Goal: Information Seeking & Learning: Learn about a topic

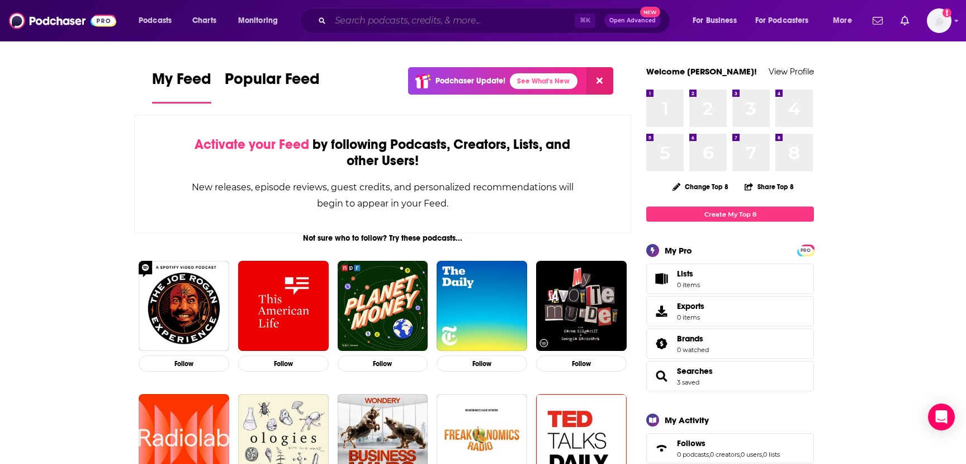
click at [447, 21] on input "Search podcasts, credits, & more..." at bounding box center [452, 21] width 244 height 18
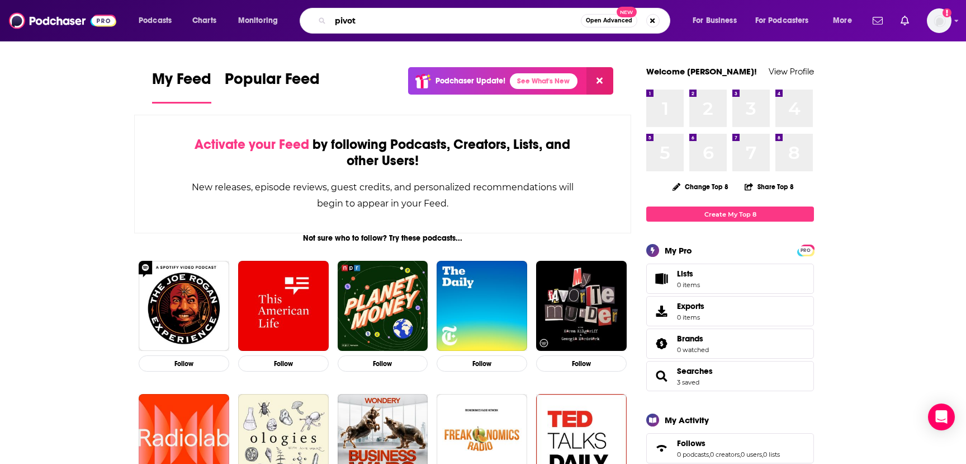
type input "pivot"
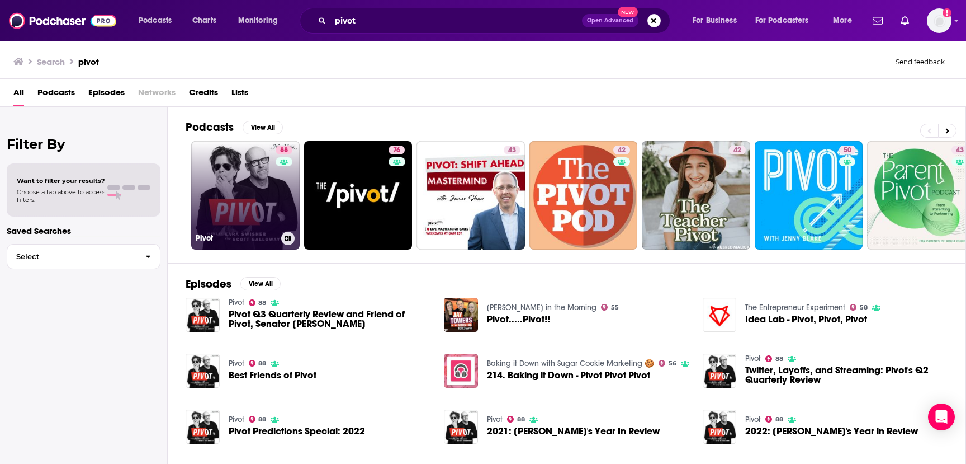
click at [245, 195] on link "88 Pivot" at bounding box center [245, 195] width 108 height 108
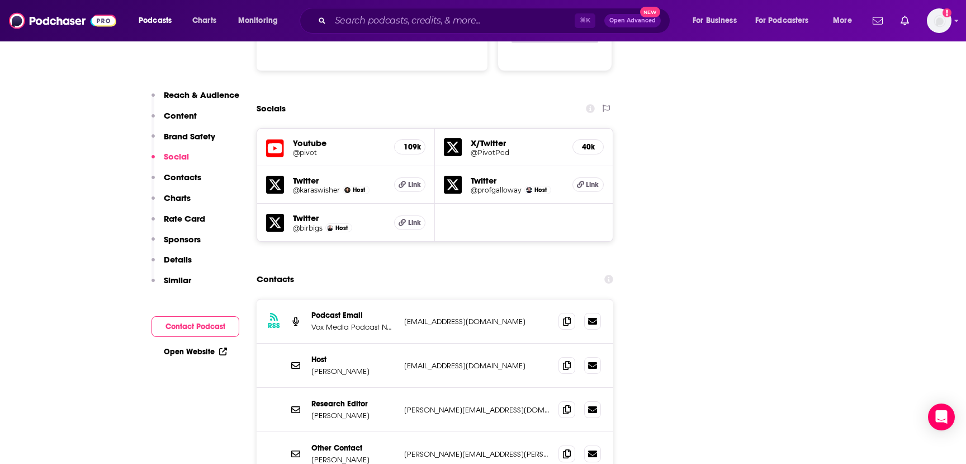
scroll to position [1236, 0]
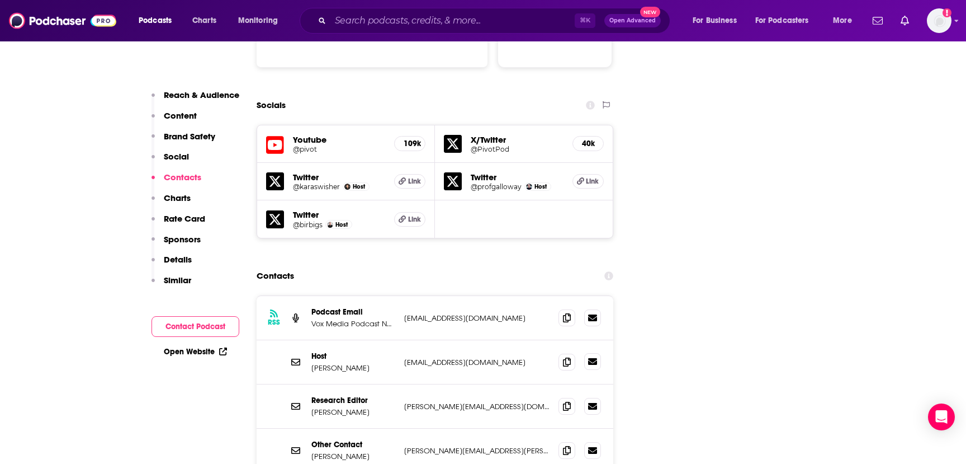
click at [593, 358] on icon at bounding box center [592, 361] width 9 height 7
click at [565, 357] on icon at bounding box center [567, 361] width 8 height 9
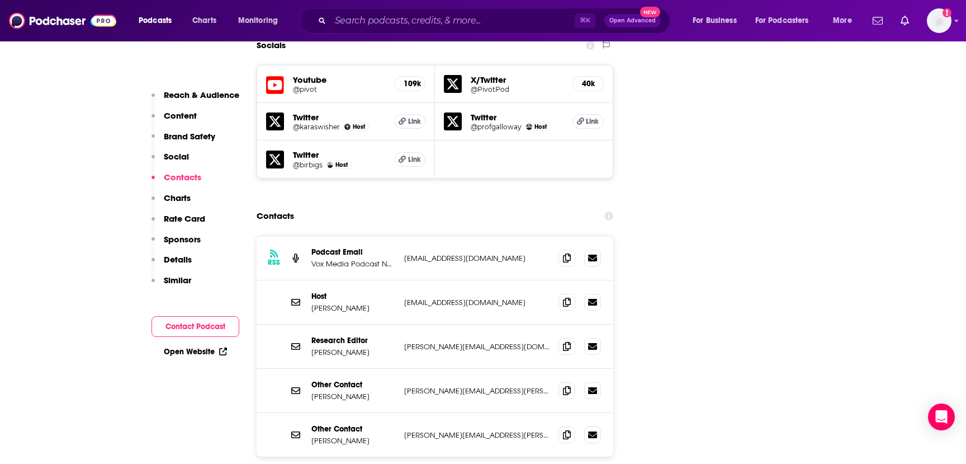
scroll to position [1302, 0]
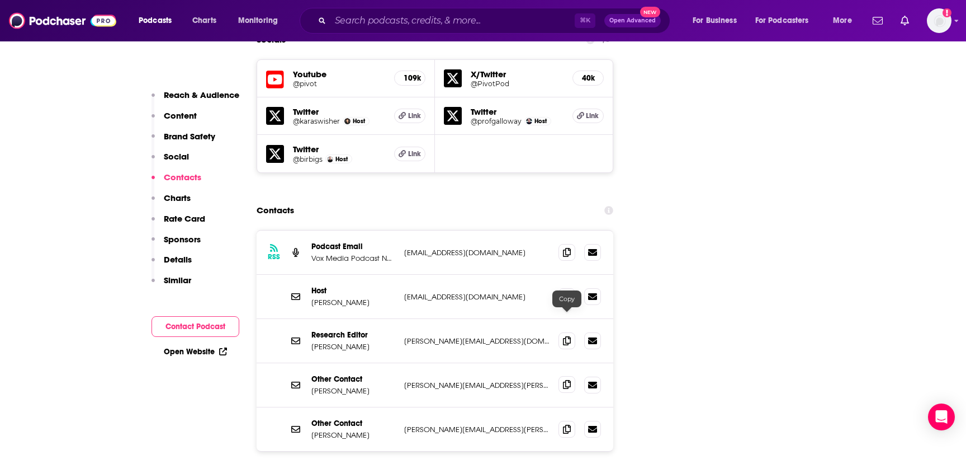
click at [567, 380] on icon at bounding box center [567, 384] width 8 height 9
click at [362, 21] on input "Search podcasts, credits, & more..." at bounding box center [452, 21] width 244 height 18
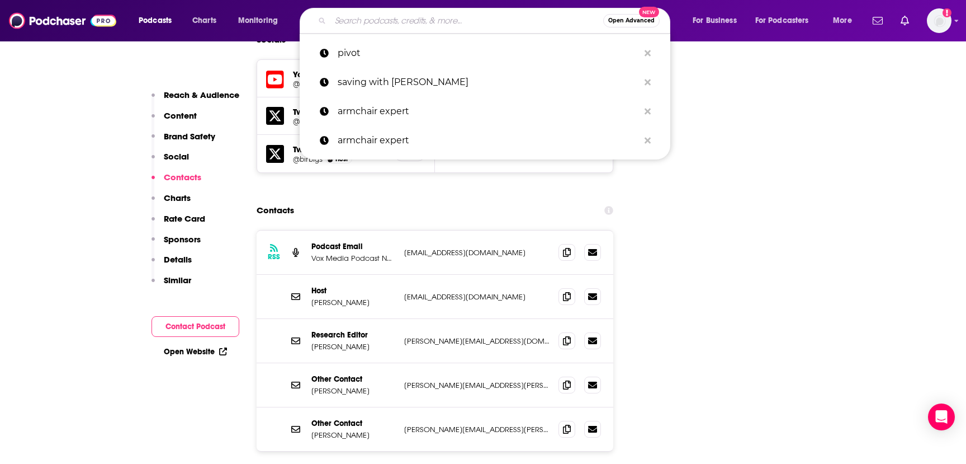
paste input "Masters in Business"
type input "Masters in Business"
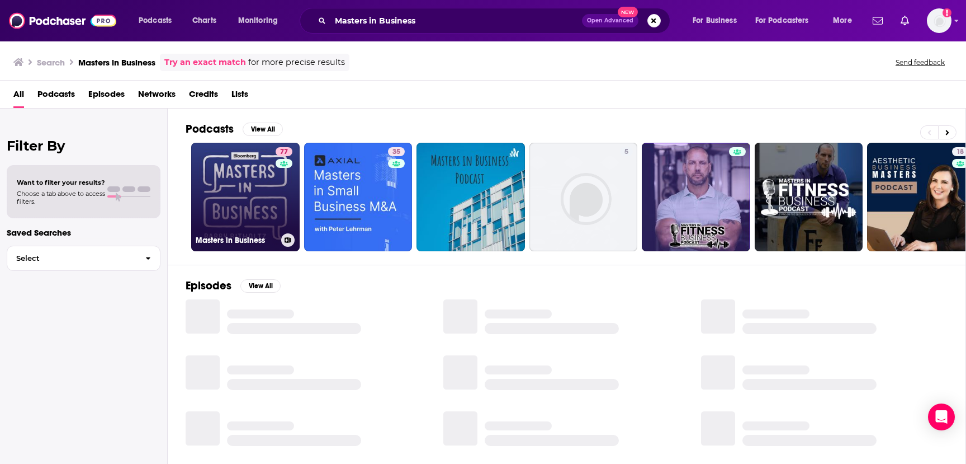
click at [239, 204] on link "77 Masters in Business" at bounding box center [245, 197] width 108 height 108
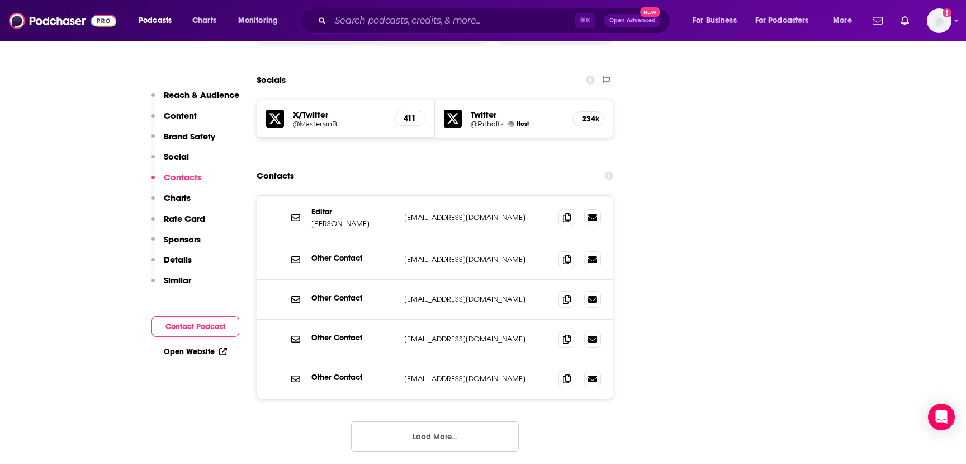
scroll to position [1276, 0]
click at [563, 211] on icon at bounding box center [567, 215] width 8 height 9
click at [356, 18] on input "Search podcasts, credits, & more..." at bounding box center [452, 21] width 244 height 18
paste input "The Business of Fashion Podcast"
type input "The Business of Fashion Podcast"
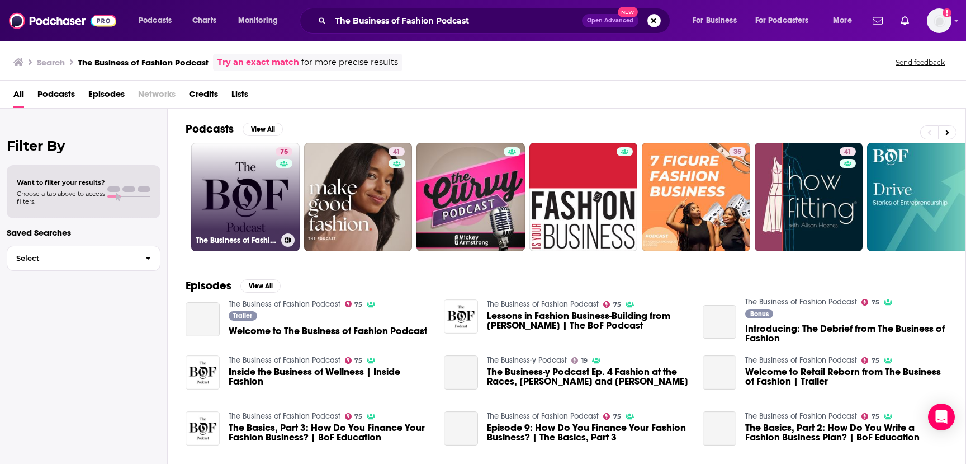
click at [247, 215] on link "75 The Business of Fashion Podcast" at bounding box center [245, 197] width 108 height 108
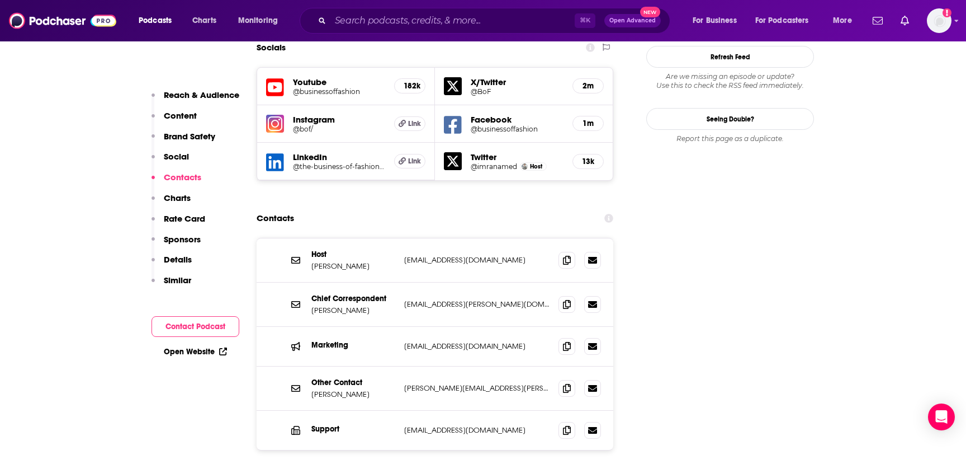
scroll to position [1328, 0]
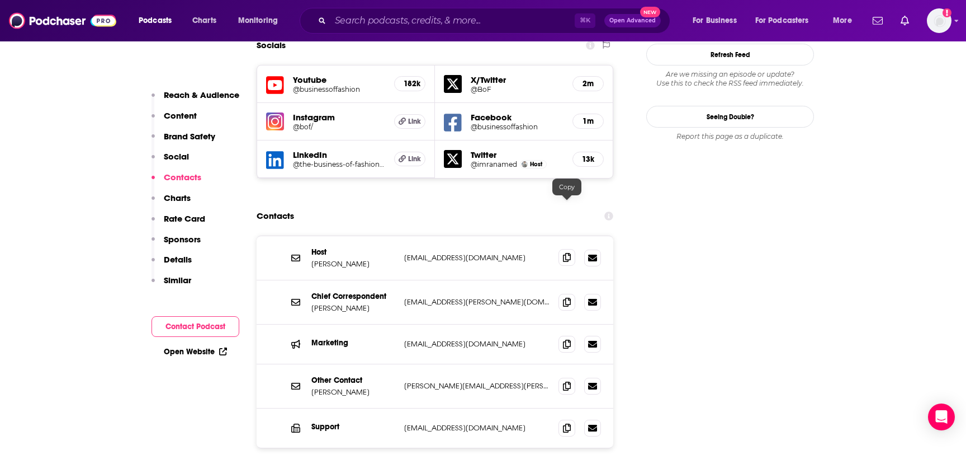
click at [565, 253] on icon at bounding box center [567, 257] width 8 height 9
click at [566, 297] on icon at bounding box center [567, 301] width 8 height 9
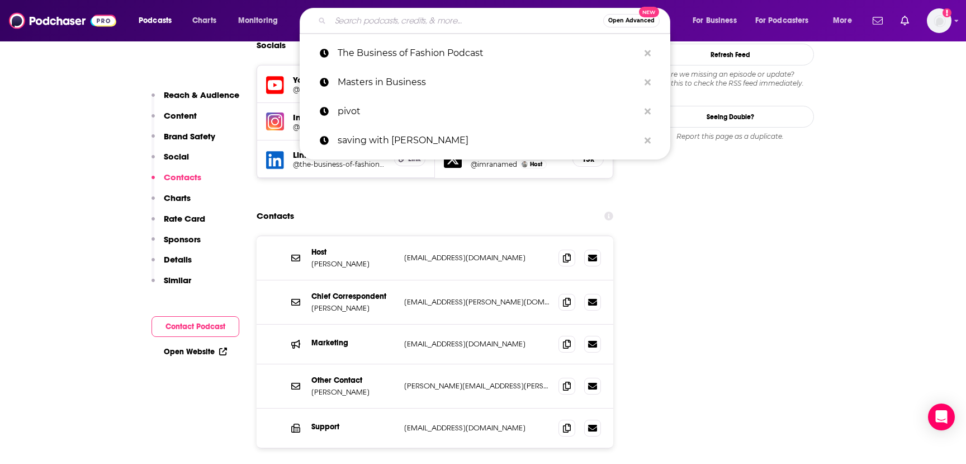
click at [352, 23] on input "Search podcasts, credits, & more..." at bounding box center [466, 21] width 273 height 18
paste input "The Prof G Pod"
type input "The Prof G Pod"
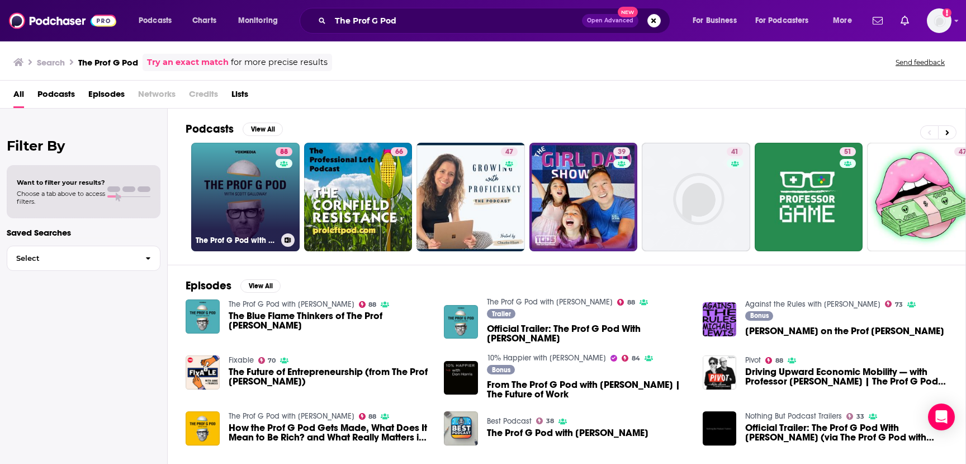
click at [253, 194] on link "88 The Prof G Pod with [PERSON_NAME]" at bounding box center [245, 197] width 108 height 108
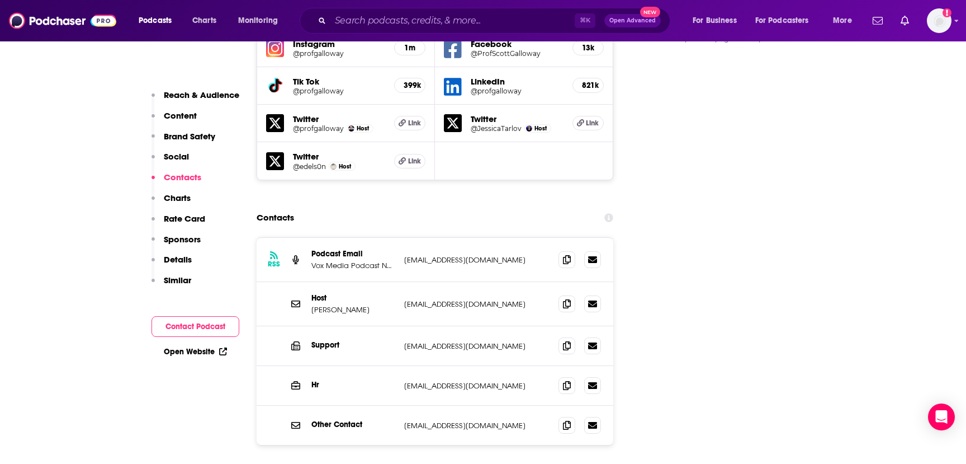
scroll to position [1367, 0]
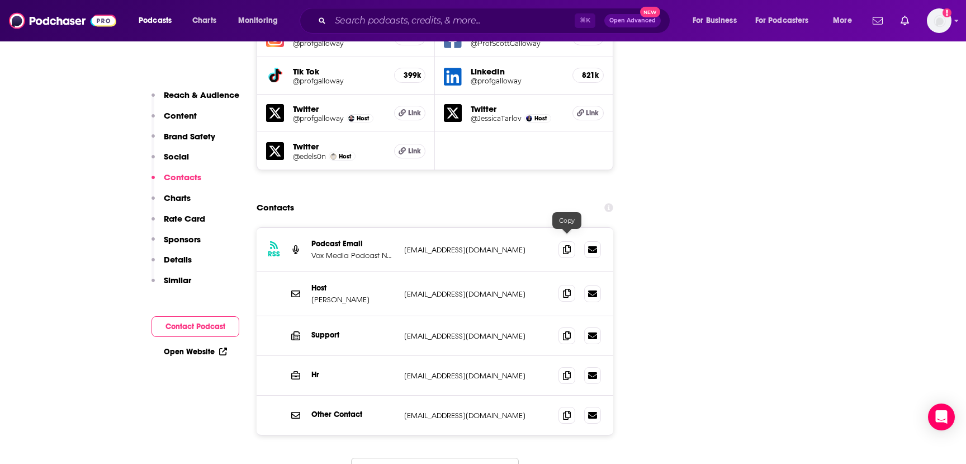
click at [565, 289] on icon at bounding box center [567, 293] width 8 height 9
click at [571, 240] on span at bounding box center [567, 248] width 17 height 17
click at [359, 24] on input "Search podcasts, credits, & more..." at bounding box center [452, 21] width 244 height 18
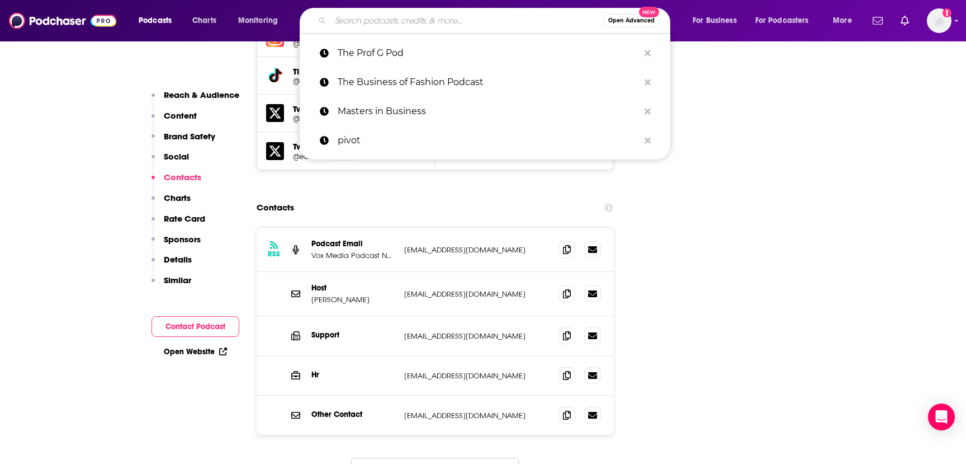
paste input "Skimm'd from The Couch"
type input "Skimm'd from The Couch"
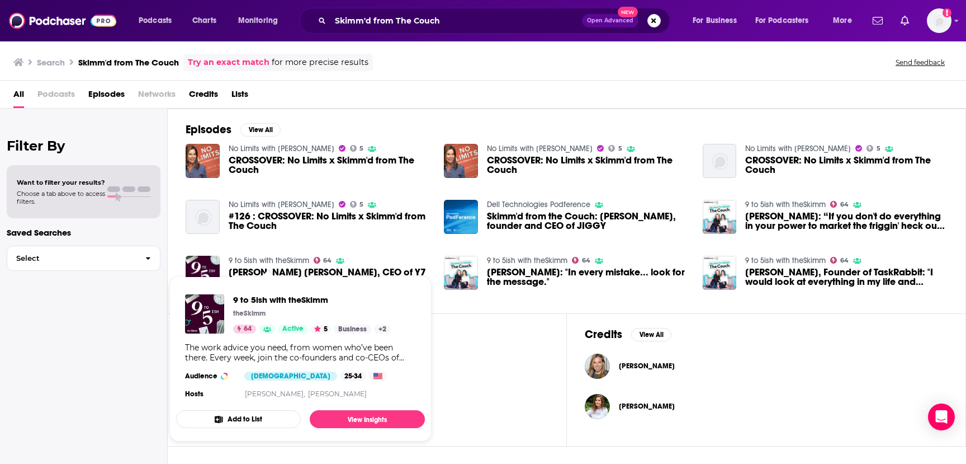
click at [285, 260] on link "9 to 5ish with theSkimm" at bounding box center [269, 261] width 81 height 10
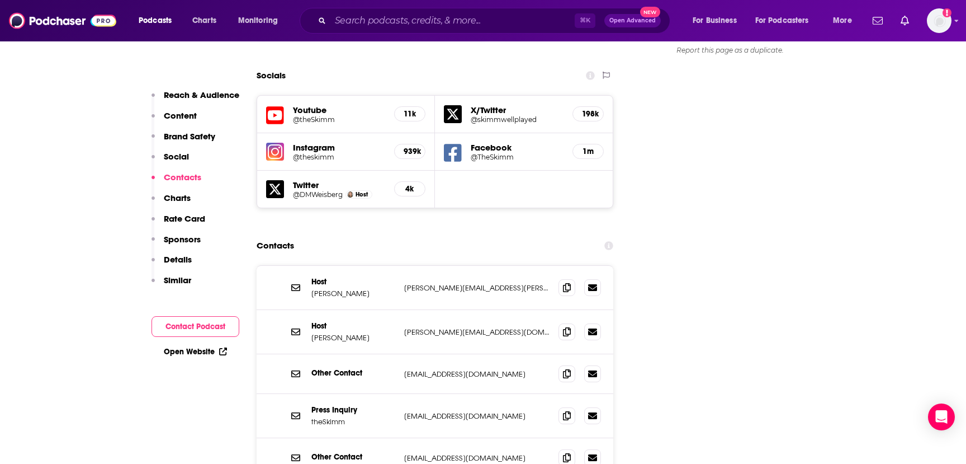
scroll to position [1279, 0]
click at [568, 282] on icon at bounding box center [567, 286] width 8 height 9
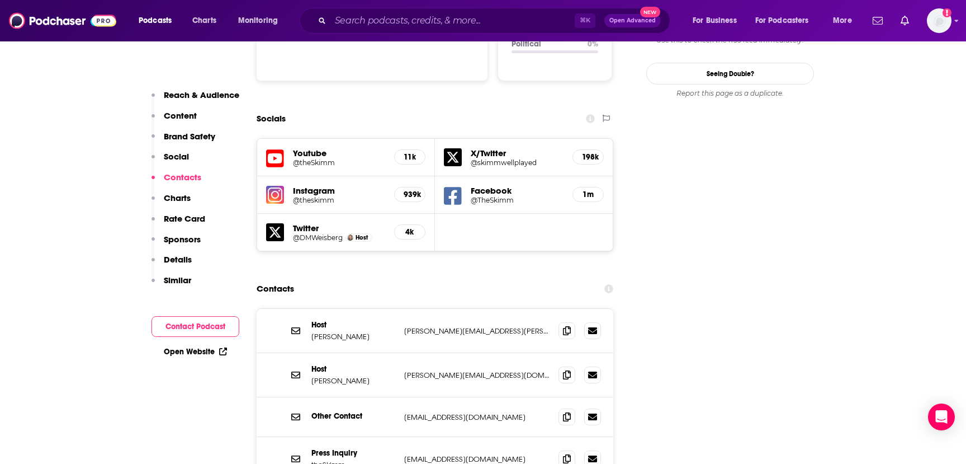
scroll to position [1271, 0]
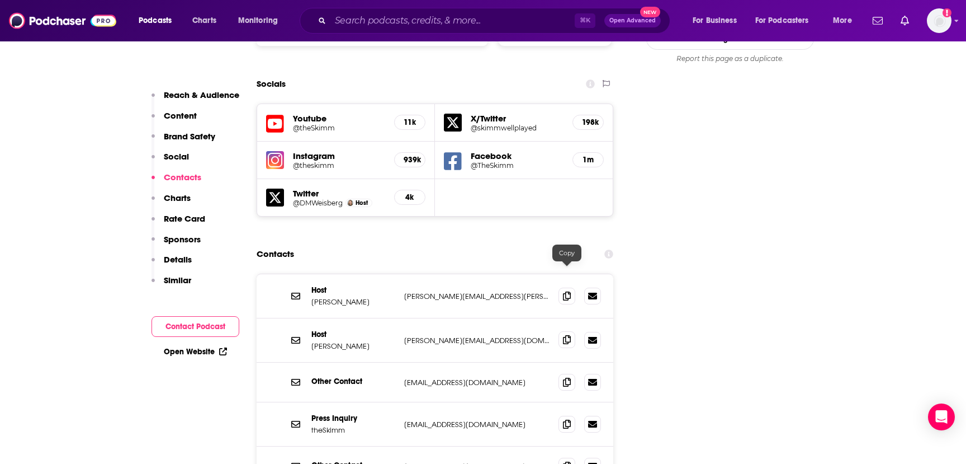
click at [569, 335] on icon at bounding box center [567, 339] width 8 height 9
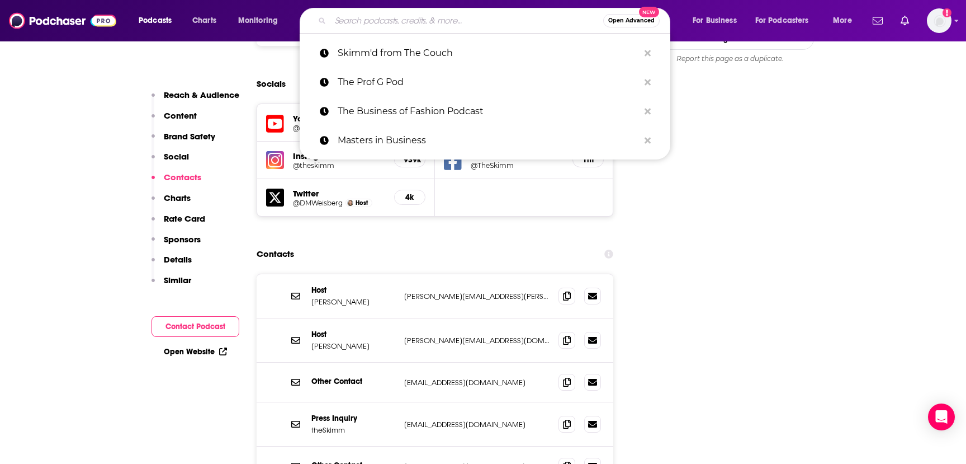
click at [358, 20] on input "Search podcasts, credits, & more..." at bounding box center [466, 21] width 273 height 18
paste input "The Journal."
type input "The Journal."
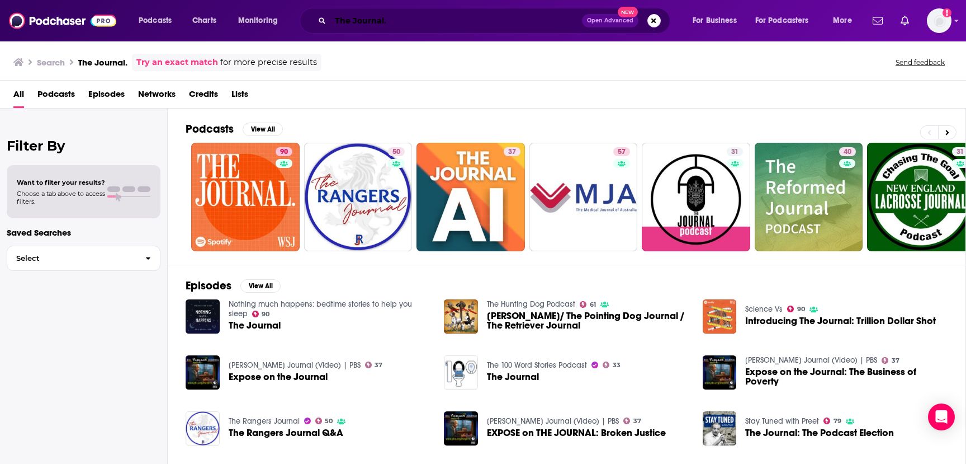
click at [352, 14] on input "The Journal." at bounding box center [456, 21] width 252 height 18
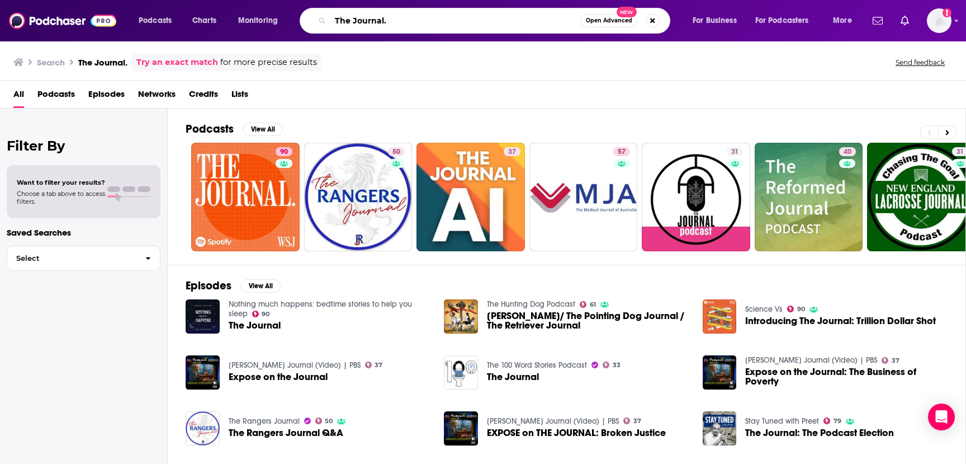
click at [358, 18] on input "The Journal." at bounding box center [455, 21] width 251 height 18
paste input "Cut Podcast"
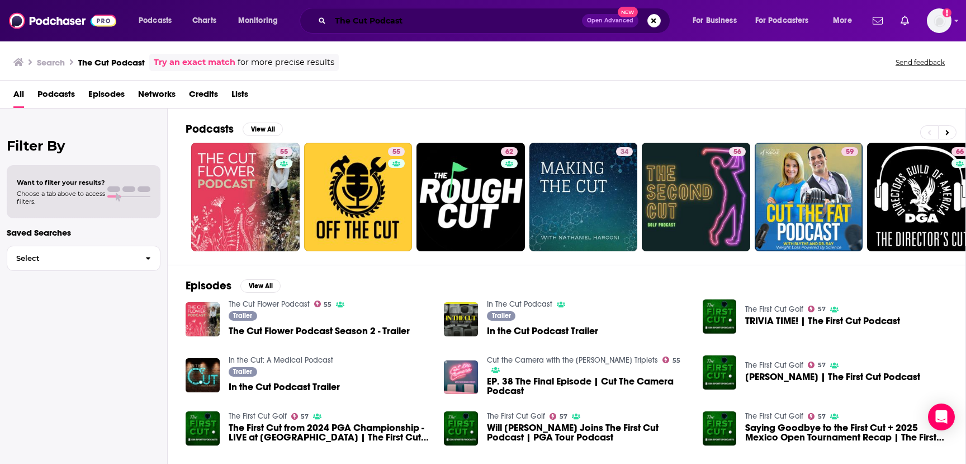
click at [350, 25] on input "The Cut Podcast" at bounding box center [456, 21] width 252 height 18
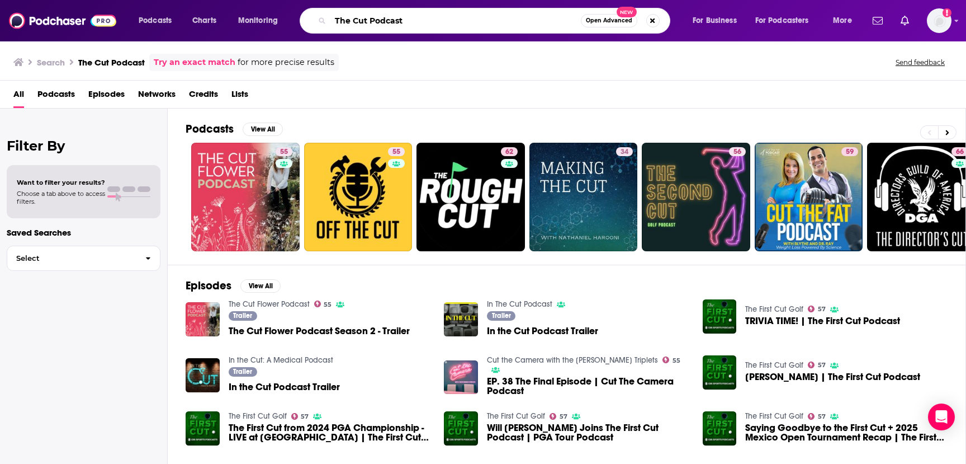
click at [350, 25] on input "The Cut Podcast" at bounding box center [455, 21] width 251 height 18
paste input "At Your Service with [PERSON_NAME]"
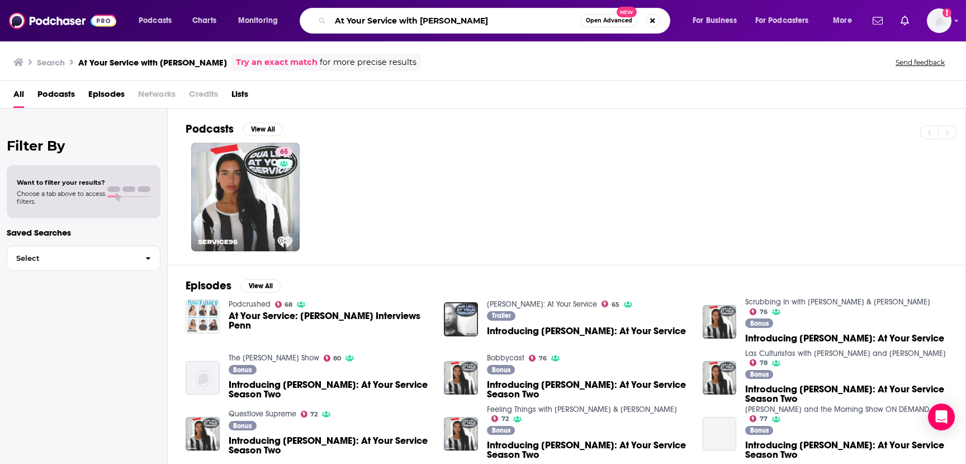
click at [365, 23] on input "At Your Service with [PERSON_NAME]" at bounding box center [455, 21] width 251 height 18
paste input "The Glossy Podcast"
type input "The Glossy Podcast"
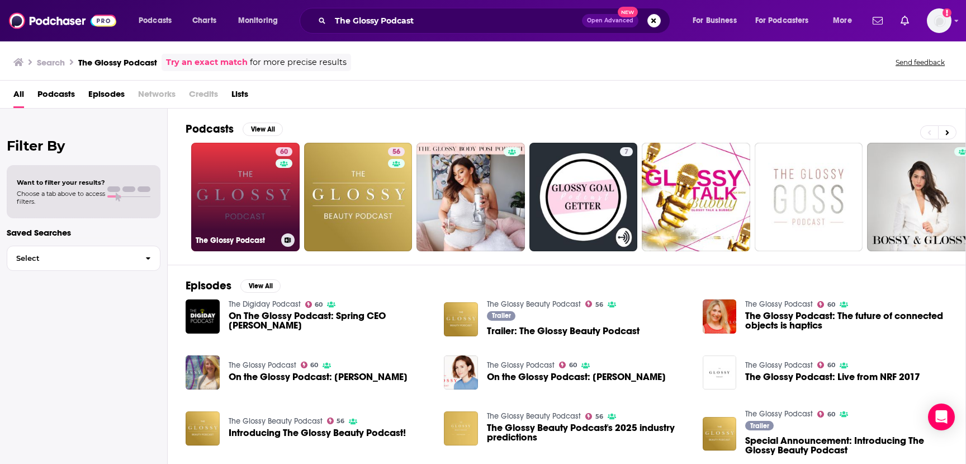
click at [265, 200] on link "60 The Glossy Podcast" at bounding box center [245, 197] width 108 height 108
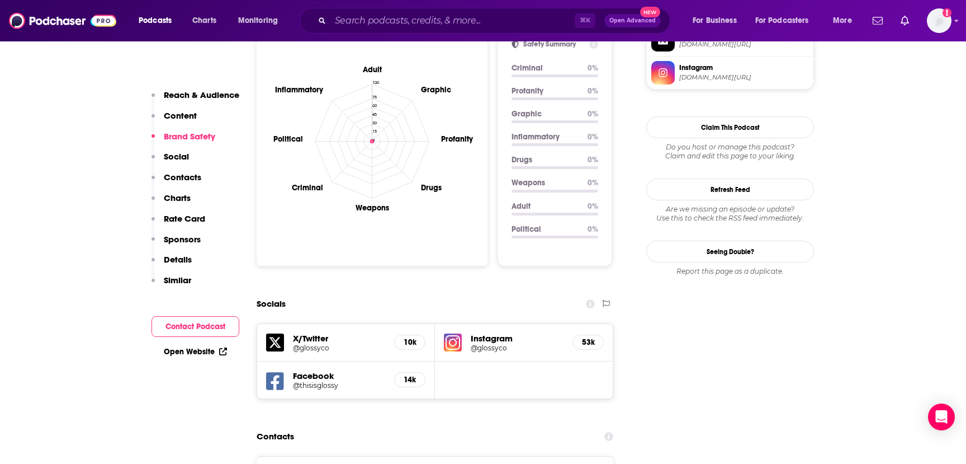
scroll to position [1371, 0]
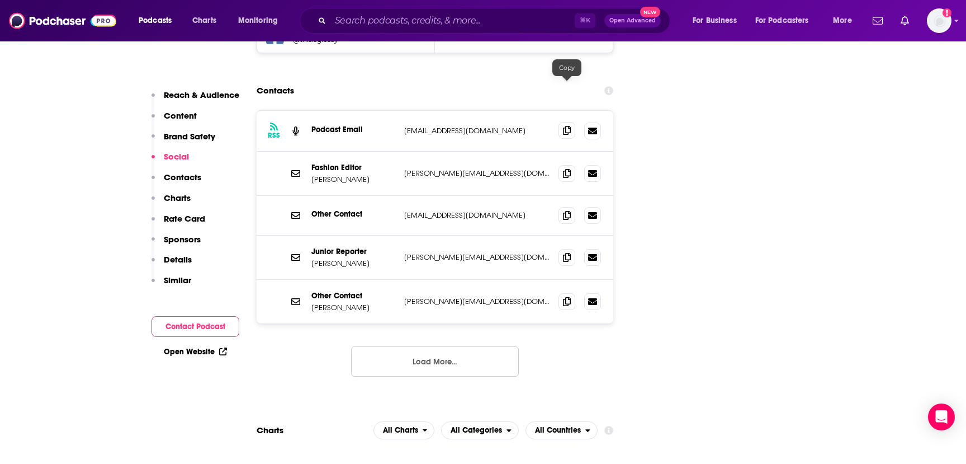
click at [566, 126] on icon at bounding box center [567, 130] width 8 height 9
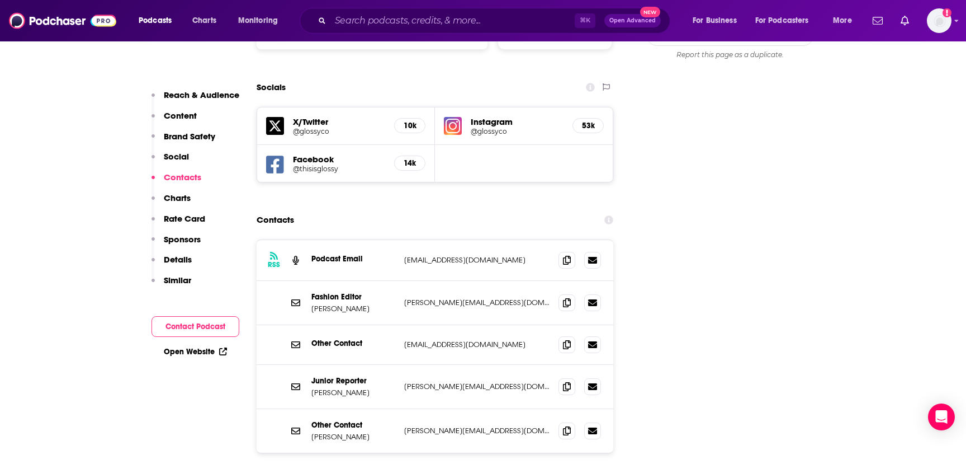
scroll to position [1245, 0]
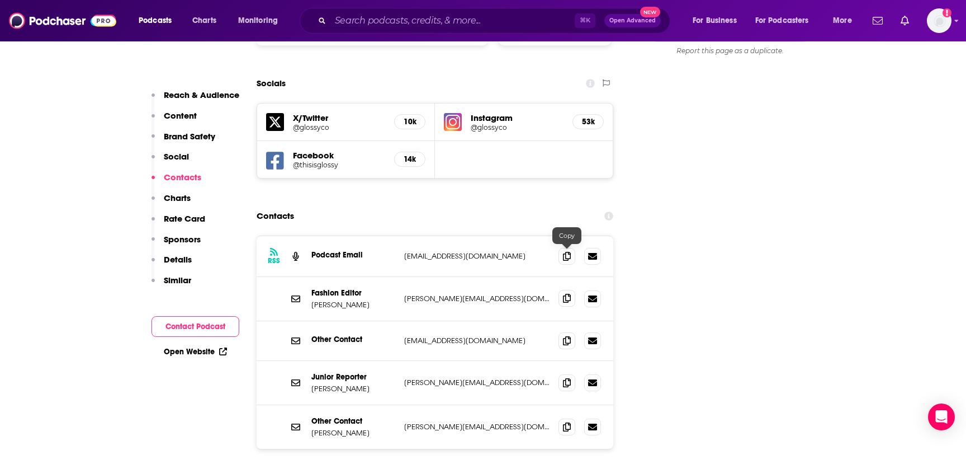
click at [565, 294] on icon at bounding box center [567, 298] width 8 height 9
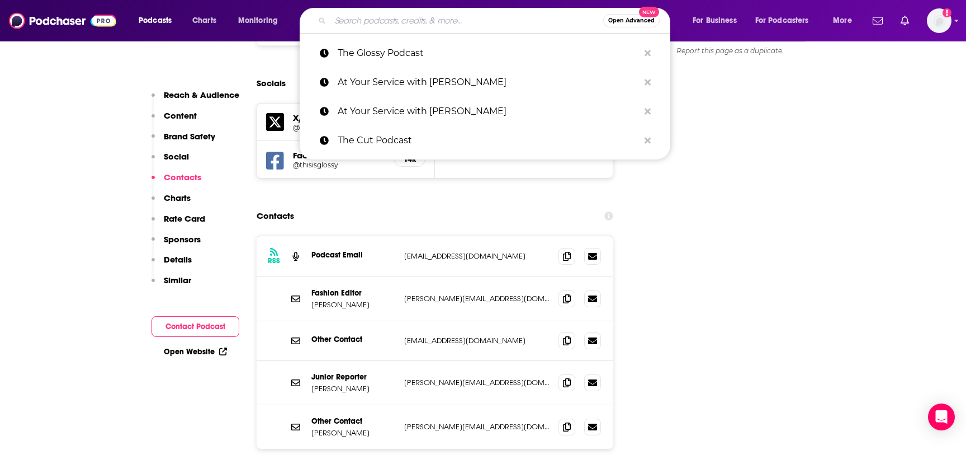
click at [369, 14] on input "Search podcasts, credits, & more..." at bounding box center [466, 21] width 273 height 18
paste input "Bold Names"
type input "Bold Names"
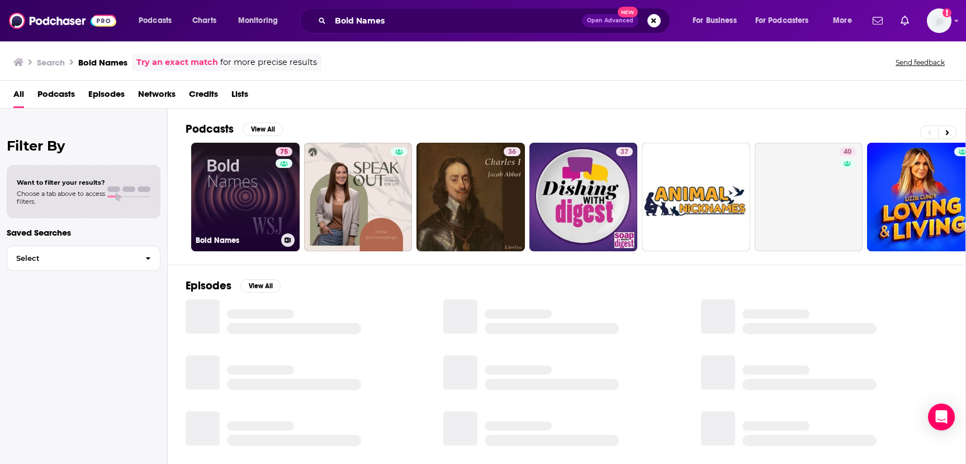
click at [242, 193] on link "75 Bold Names" at bounding box center [245, 197] width 108 height 108
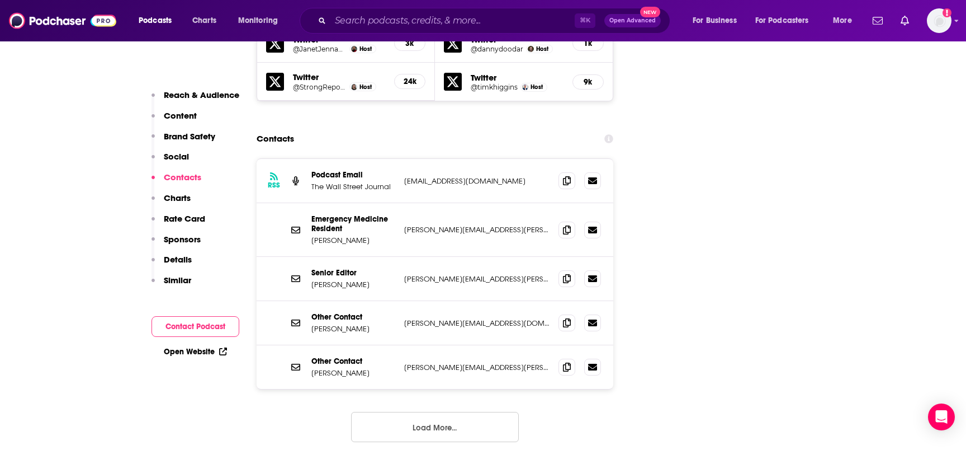
scroll to position [1342, 0]
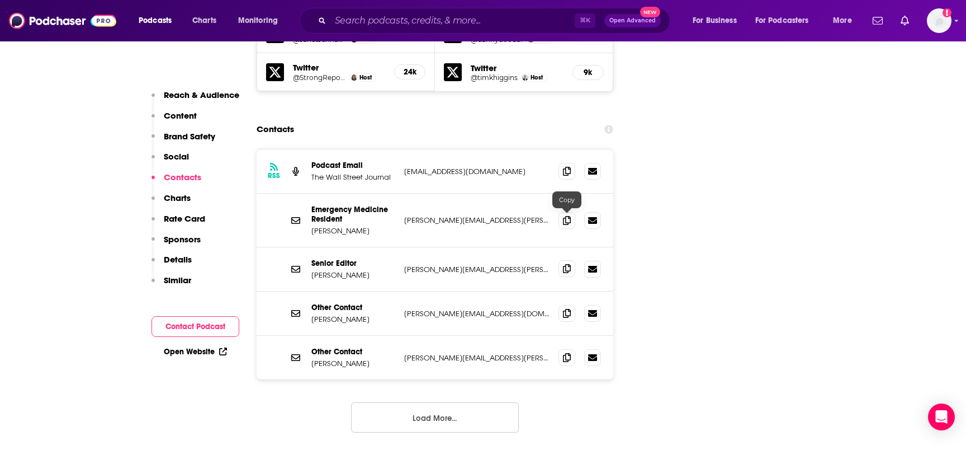
click at [568, 264] on icon at bounding box center [567, 268] width 8 height 9
click at [566, 264] on icon at bounding box center [567, 268] width 8 height 9
click at [365, 15] on input "Search podcasts, credits, & more..." at bounding box center [452, 21] width 244 height 18
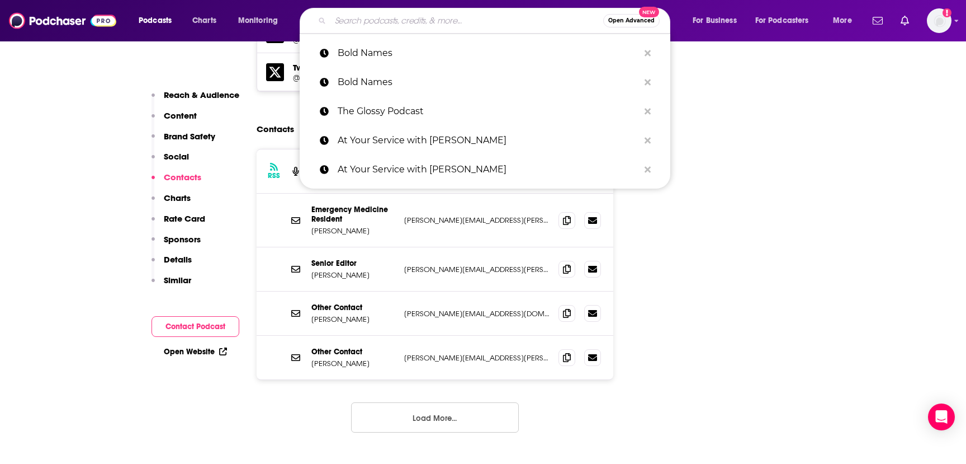
paste input "Bloomberg Technology"
type input "Bloomberg Technology"
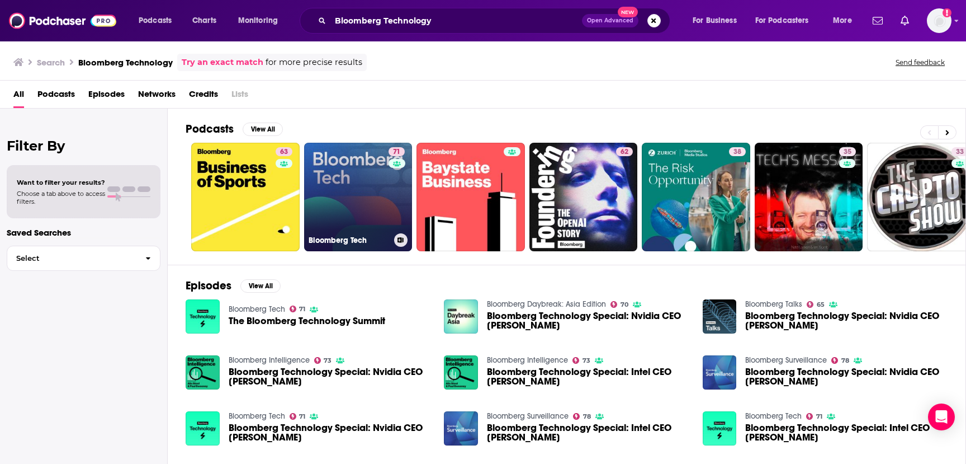
click at [330, 206] on link "71 Bloomberg Tech" at bounding box center [358, 197] width 108 height 108
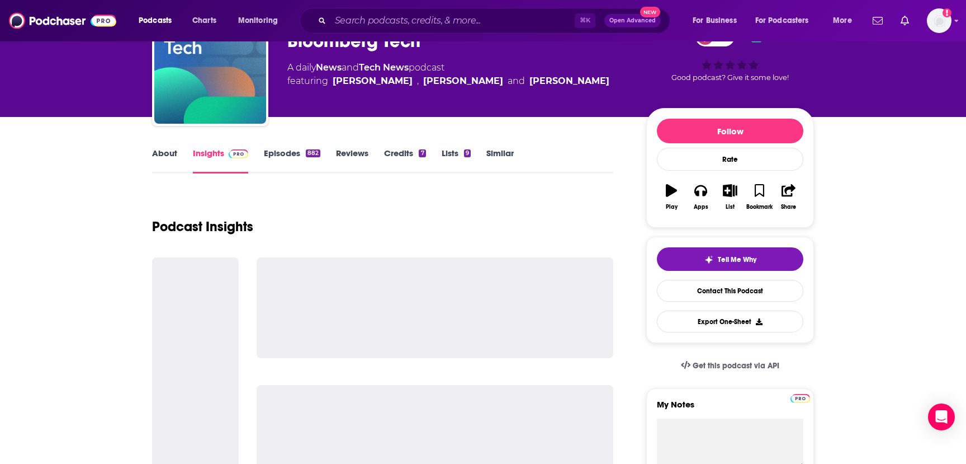
scroll to position [72, 0]
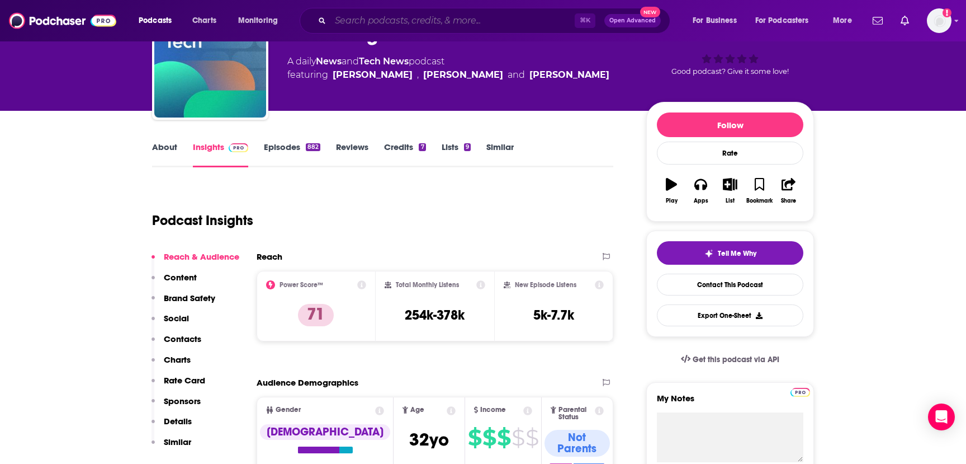
click at [363, 16] on input "Search podcasts, credits, & more..." at bounding box center [452, 21] width 244 height 18
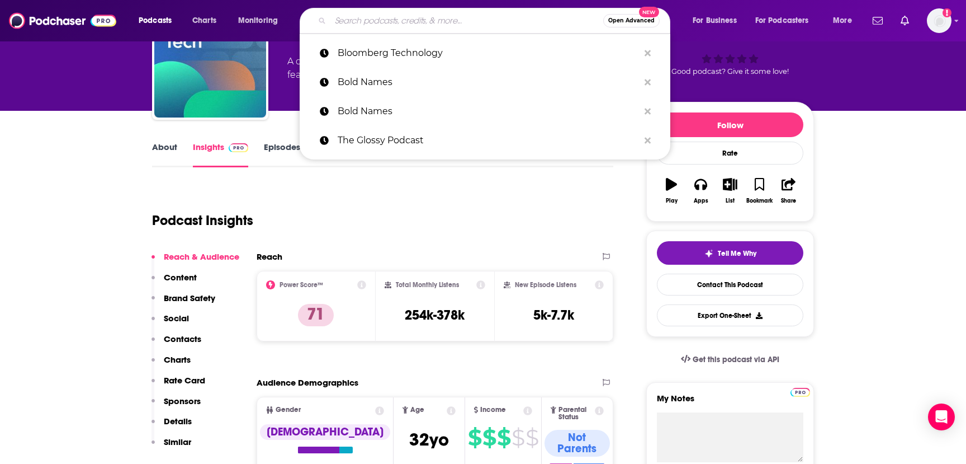
click at [363, 16] on input "Search podcasts, credits, & more..." at bounding box center [466, 21] width 273 height 18
paste input "[URL][DOMAIN_NAME]"
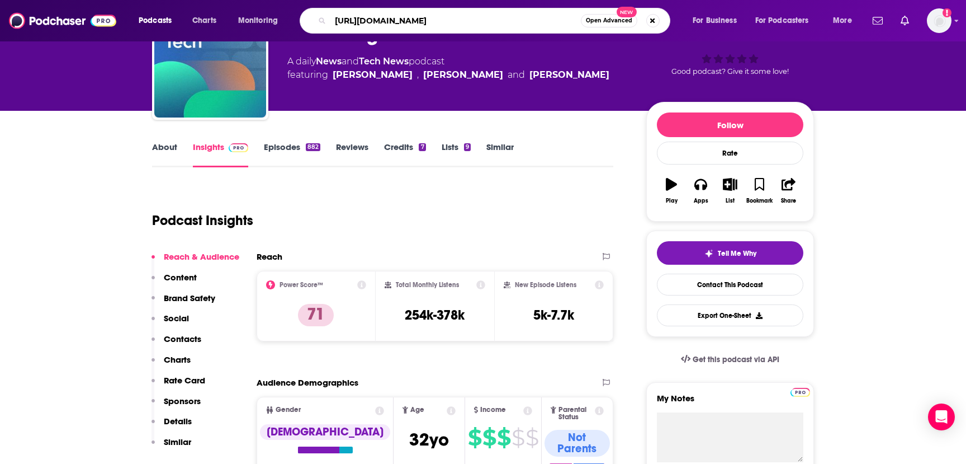
drag, startPoint x: 457, startPoint y: 21, endPoint x: 327, endPoint y: 20, distance: 130.9
click at [327, 20] on div "[URL][DOMAIN_NAME] Open Advanced New" at bounding box center [485, 21] width 371 height 26
click at [352, 22] on input "the-circuit" at bounding box center [455, 21] width 251 height 18
type input "the circuit"
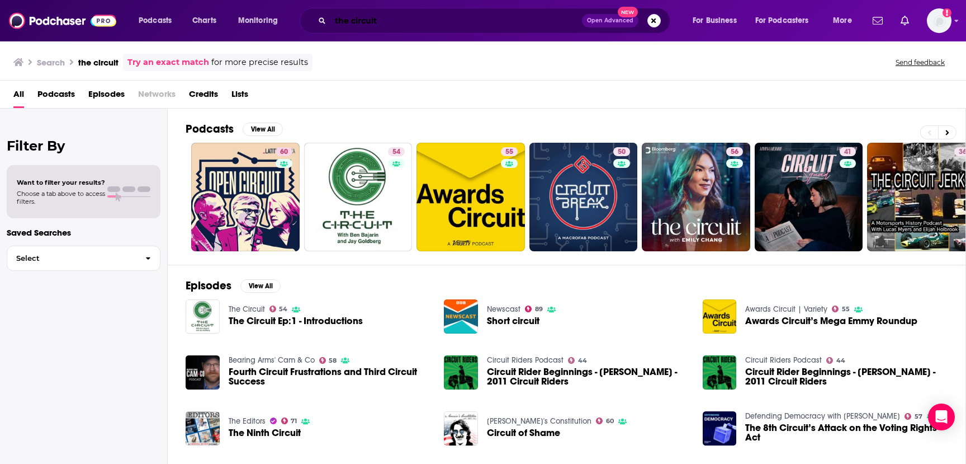
click at [357, 25] on input "the circuit" at bounding box center [456, 21] width 252 height 18
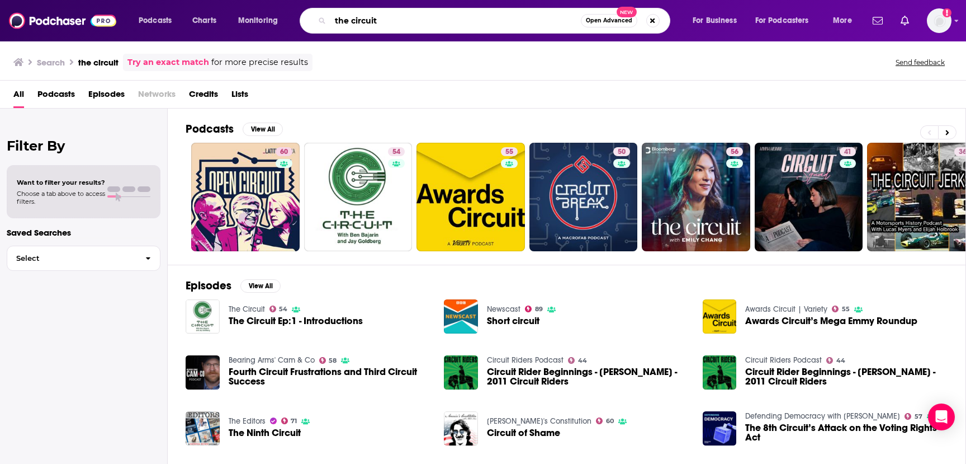
click at [357, 25] on input "the circuit" at bounding box center [455, 21] width 251 height 18
paste input ""Blamo!" with [PERSON_NAME]"
type input ""Blamo!" with [PERSON_NAME]"
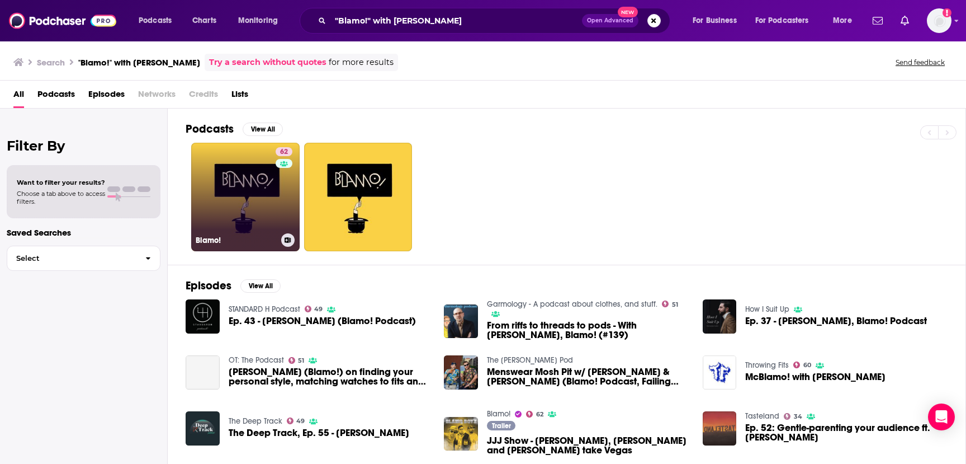
click at [254, 201] on link "62 Blamo!" at bounding box center [245, 197] width 108 height 108
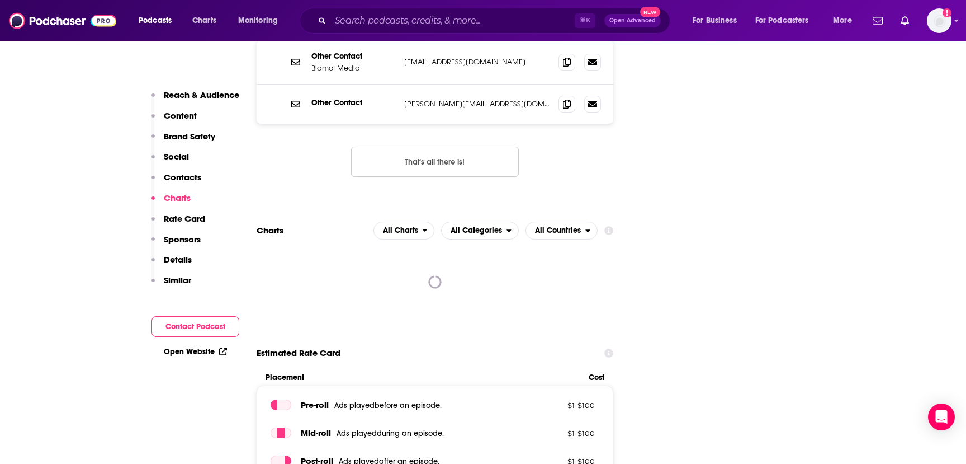
scroll to position [1491, 0]
